Goal: Task Accomplishment & Management: Manage account settings

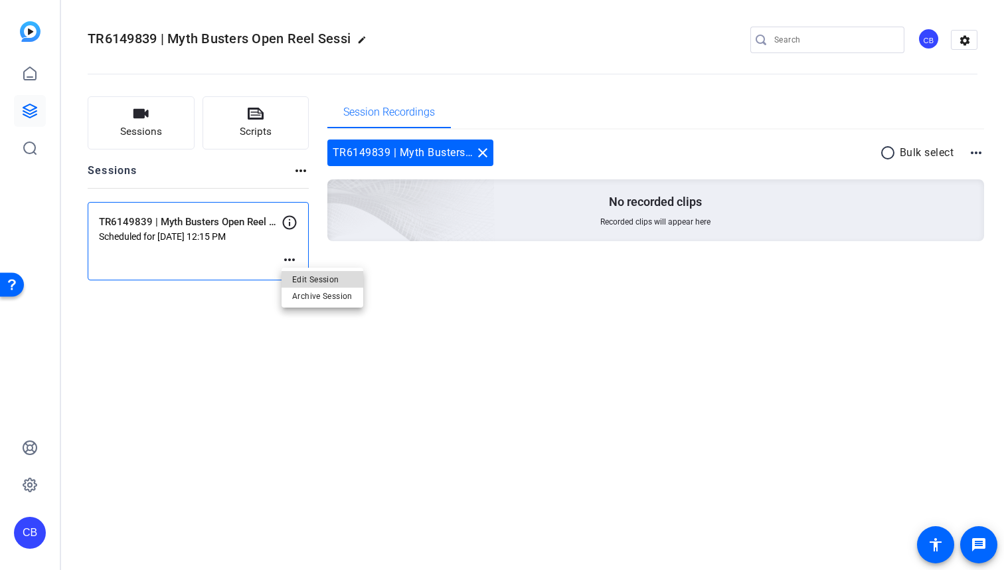
click at [328, 280] on span "Edit Session" at bounding box center [322, 280] width 60 height 16
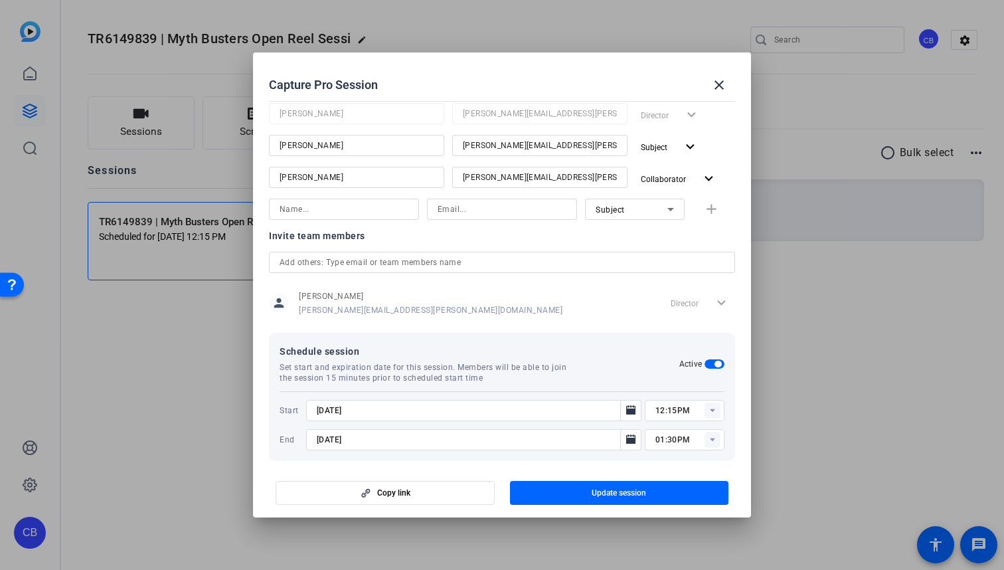
scroll to position [273, 0]
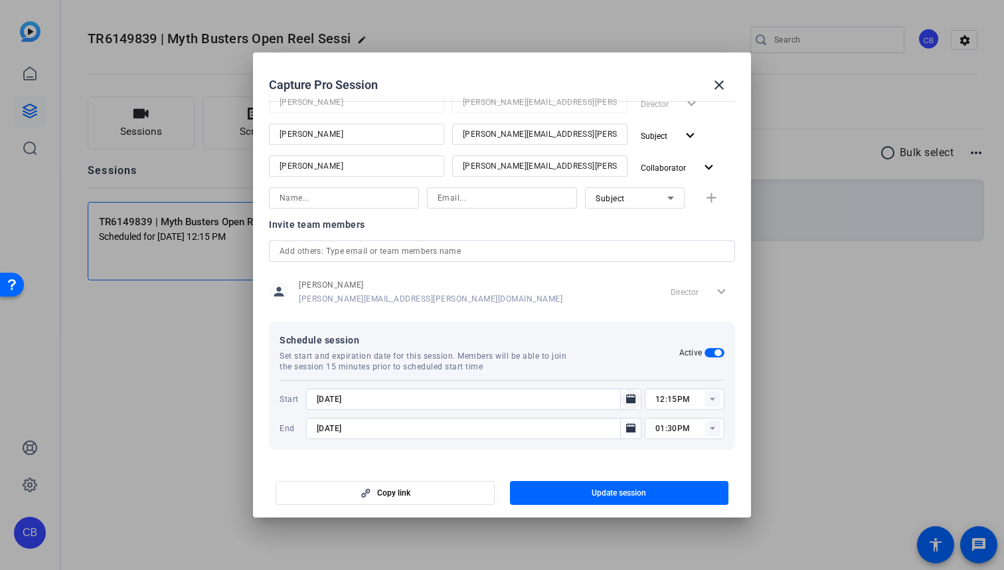
click at [633, 399] on icon "Open calendar" at bounding box center [630, 398] width 9 height 9
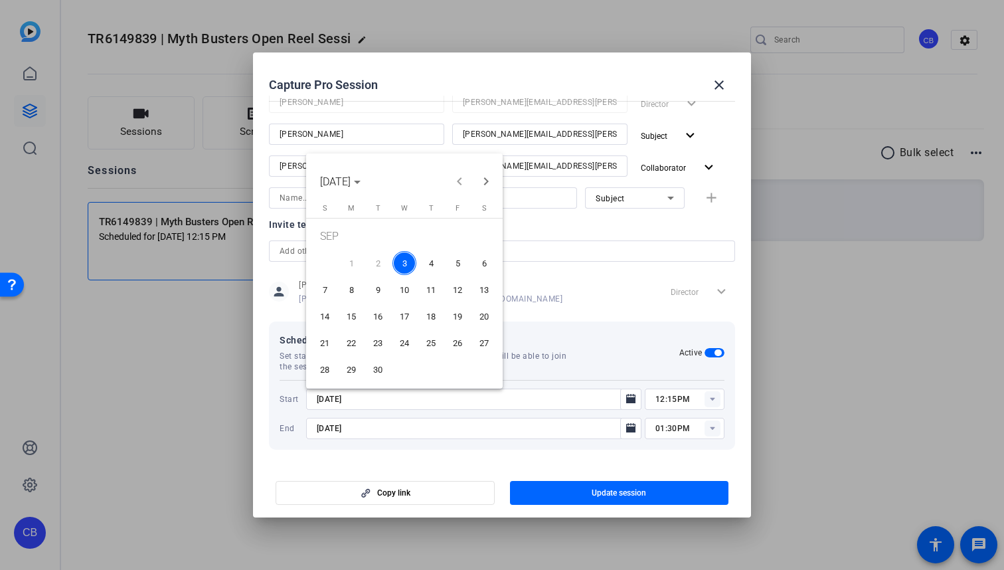
click at [438, 264] on span "4" at bounding box center [431, 263] width 24 height 24
type input "[DATE]"
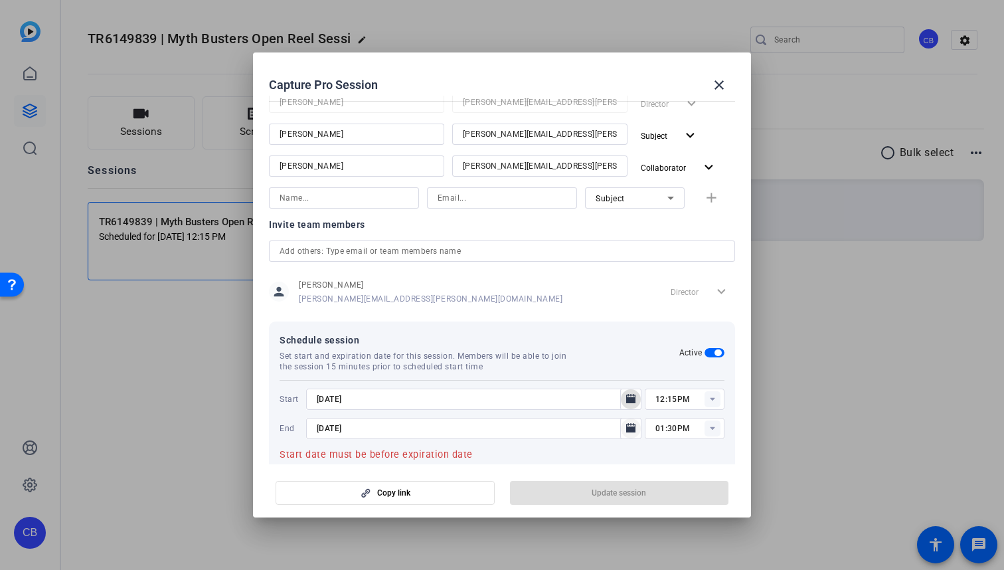
click at [625, 427] on icon "Open calendar" at bounding box center [630, 428] width 11 height 16
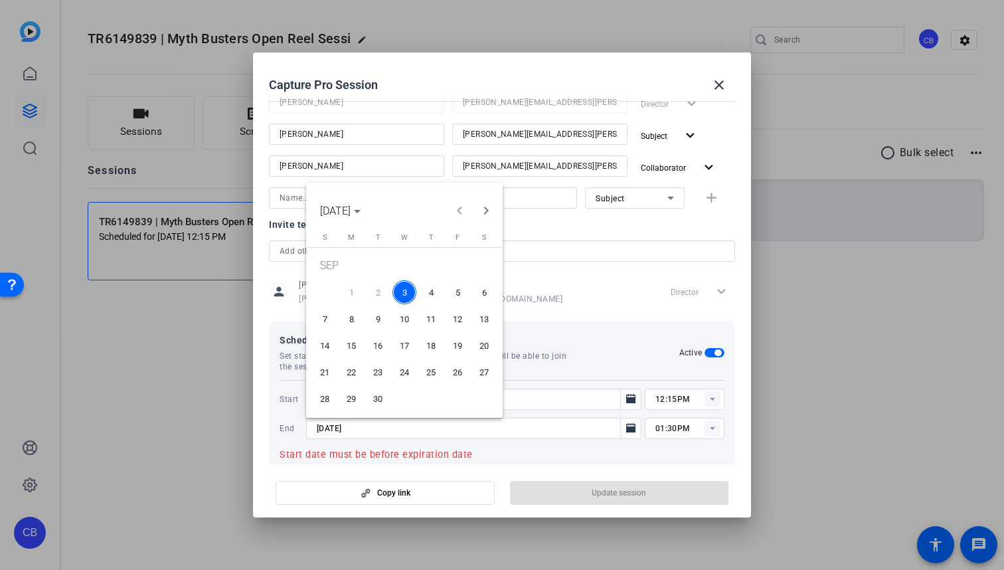
click at [437, 297] on span "4" at bounding box center [431, 292] width 24 height 24
type input "[DATE]"
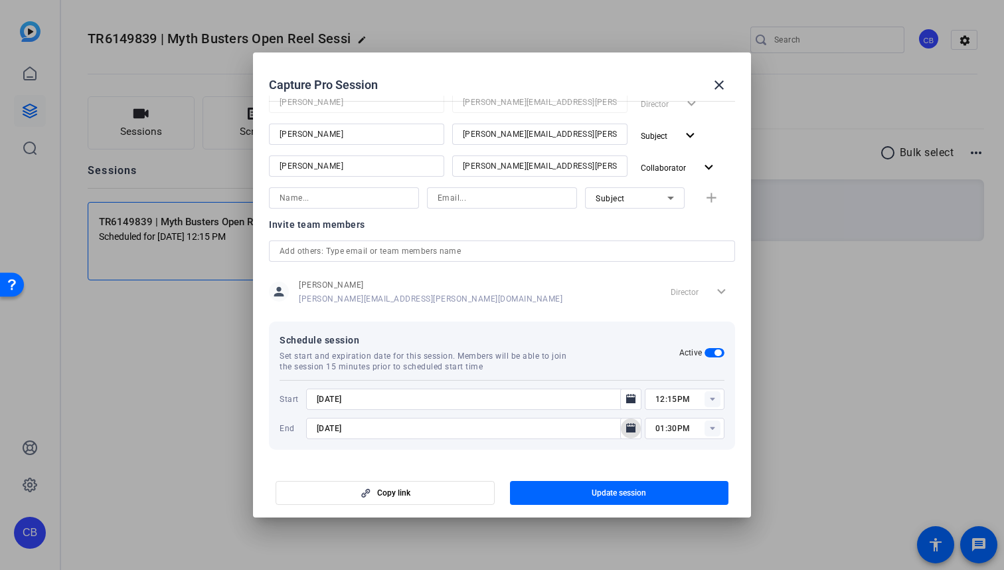
click at [712, 398] on icon at bounding box center [712, 399] width 5 height 3
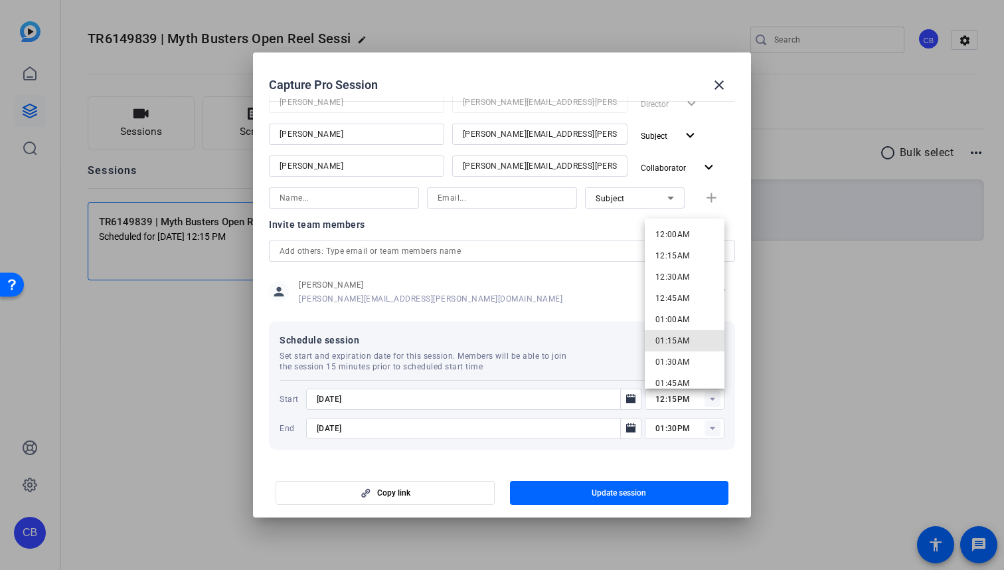
click at [695, 339] on mat-option "01:15AM" at bounding box center [685, 340] width 80 height 21
type input "01:15AM"
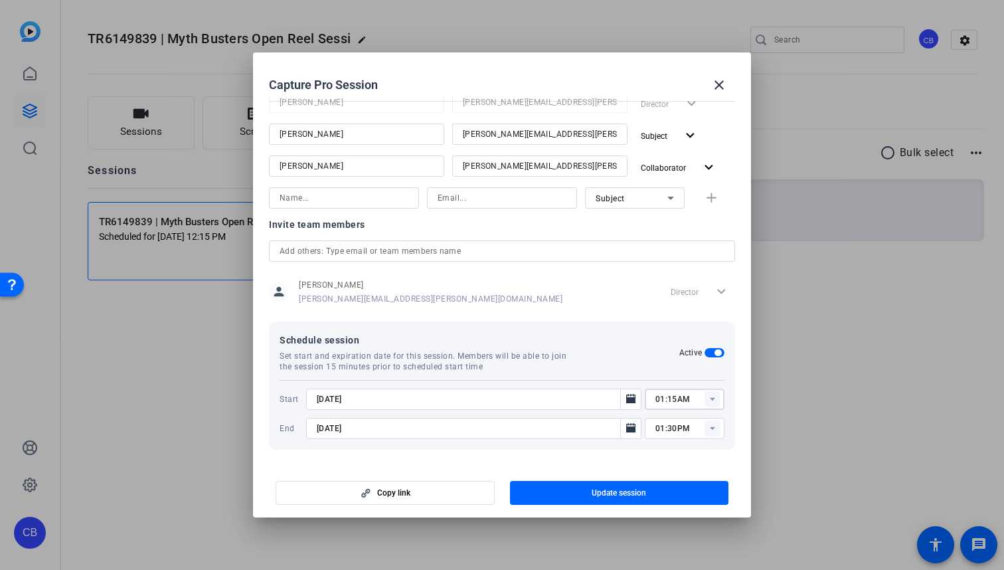
click at [710, 424] on rect at bounding box center [712, 428] width 16 height 16
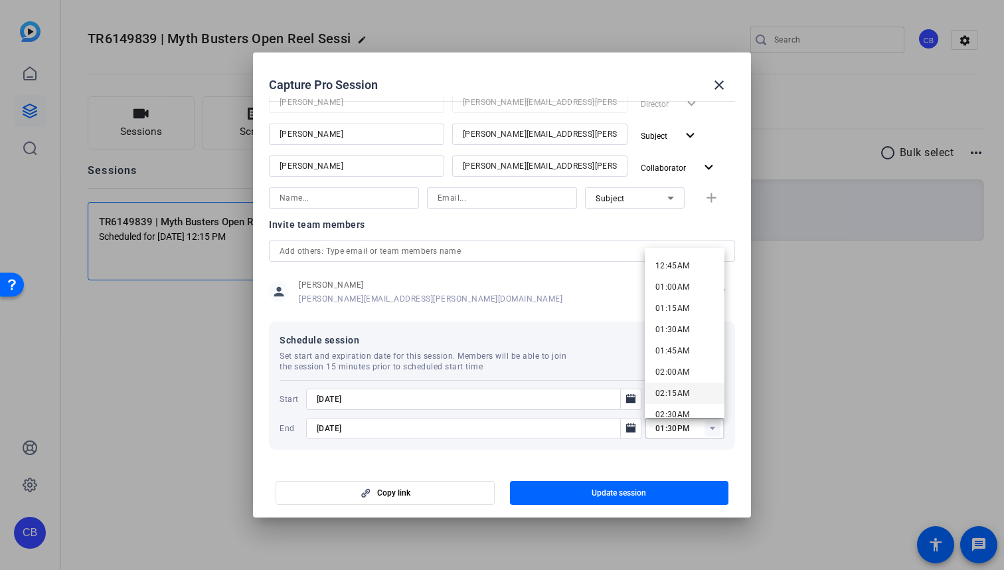
scroll to position [63, 0]
click at [684, 391] on span "02:15AM" at bounding box center [672, 391] width 35 height 9
type input "02:15AM"
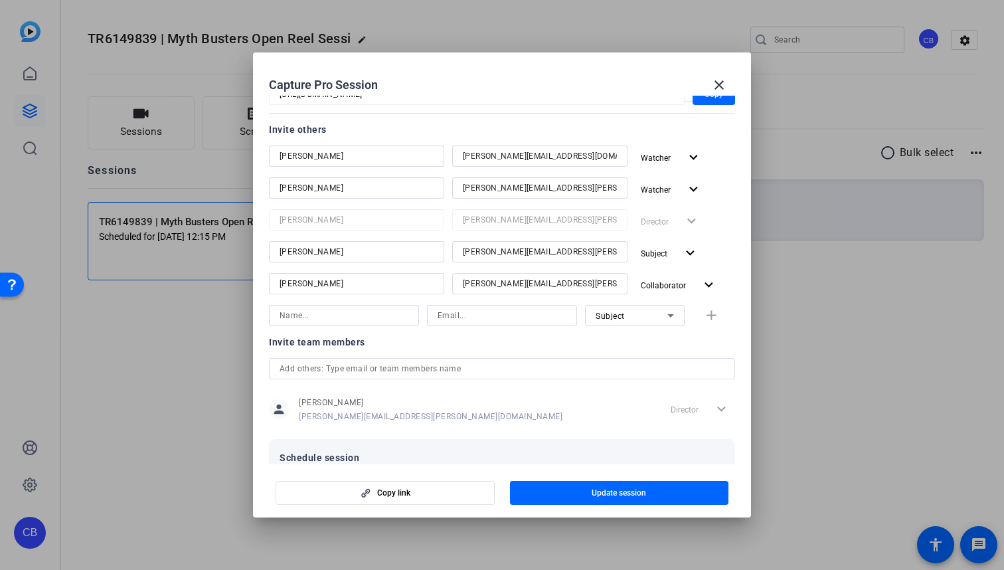
scroll to position [273, 0]
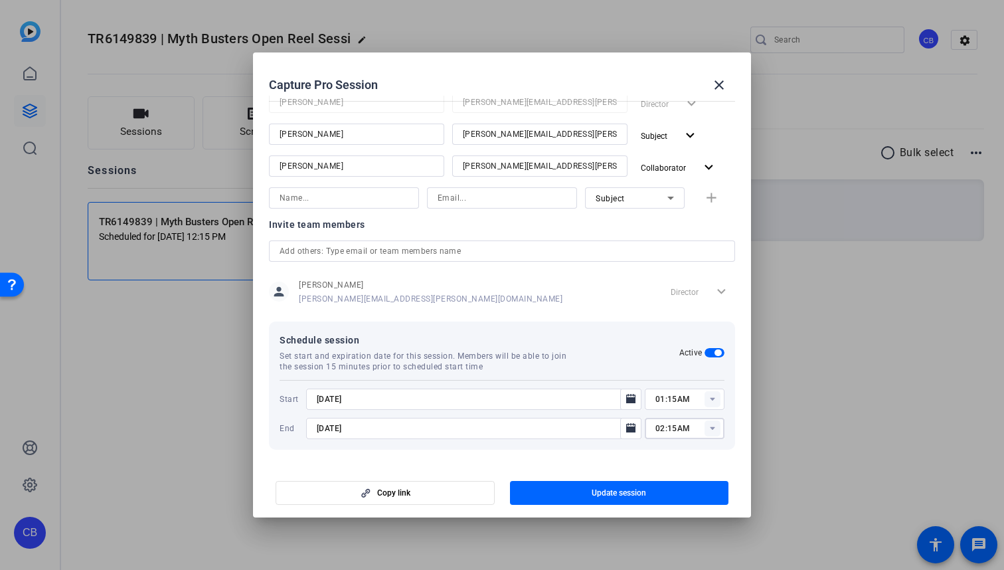
click at [630, 493] on span "Update session" at bounding box center [619, 492] width 54 height 11
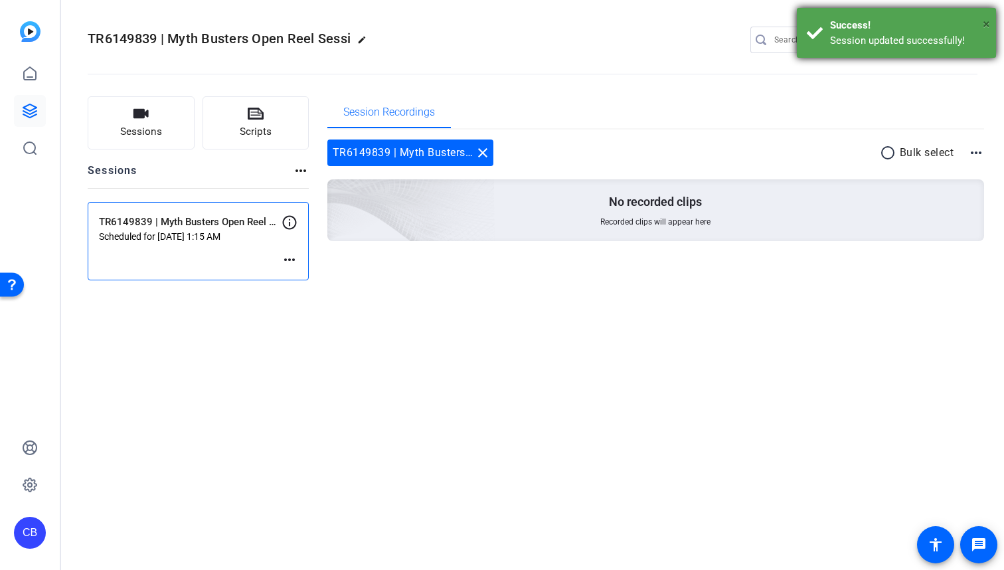
click at [988, 23] on span "×" at bounding box center [986, 24] width 7 height 16
